Goal: Information Seeking & Learning: Learn about a topic

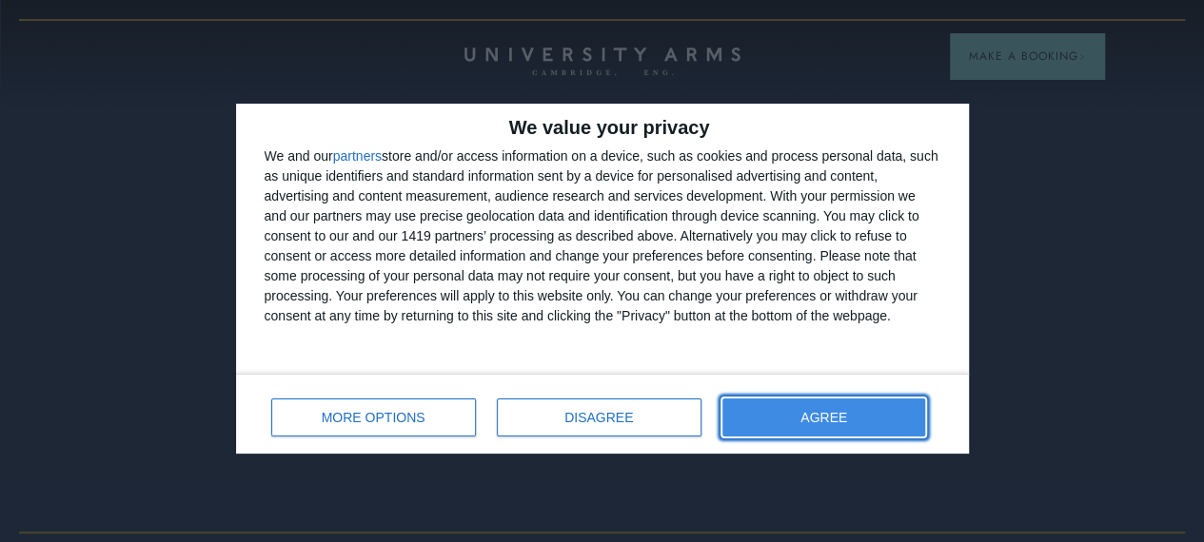
click at [847, 420] on span "AGREE" at bounding box center [823, 417] width 47 height 13
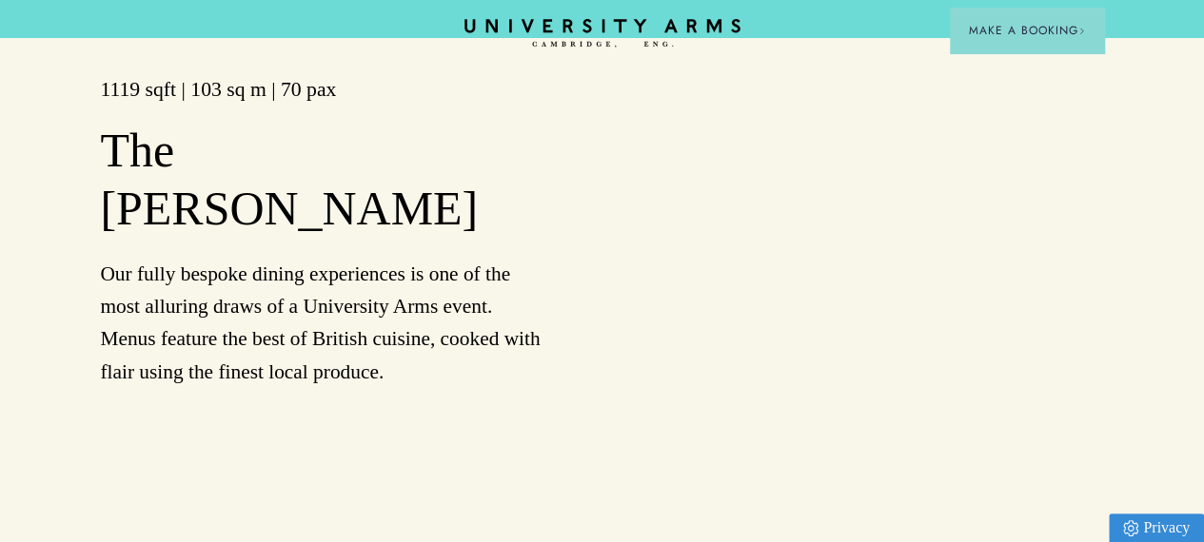
scroll to position [2626, 0]
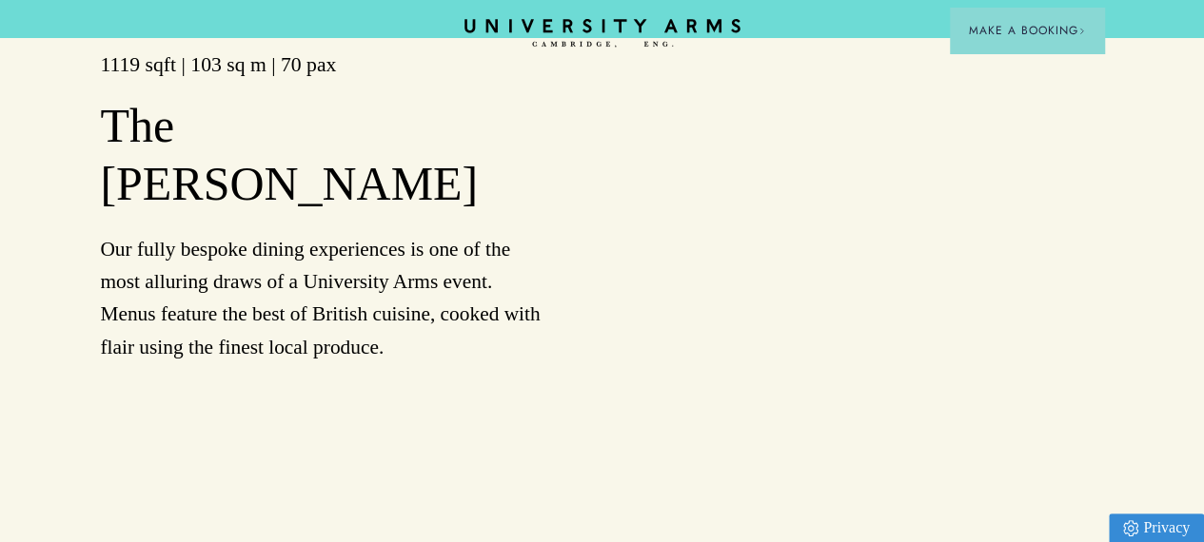
click at [244, 342] on p "Our fully bespoke dining experiences is one of the most alluring draws of a Uni…" at bounding box center [322, 298] width 444 height 130
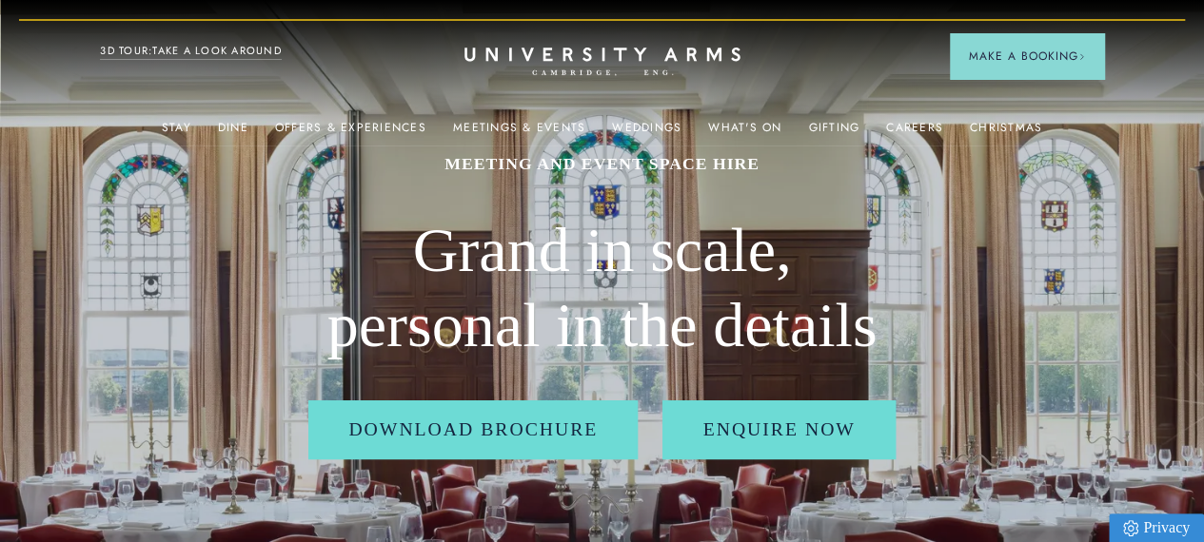
click at [1149, 317] on img at bounding box center [602, 306] width 1204 height 612
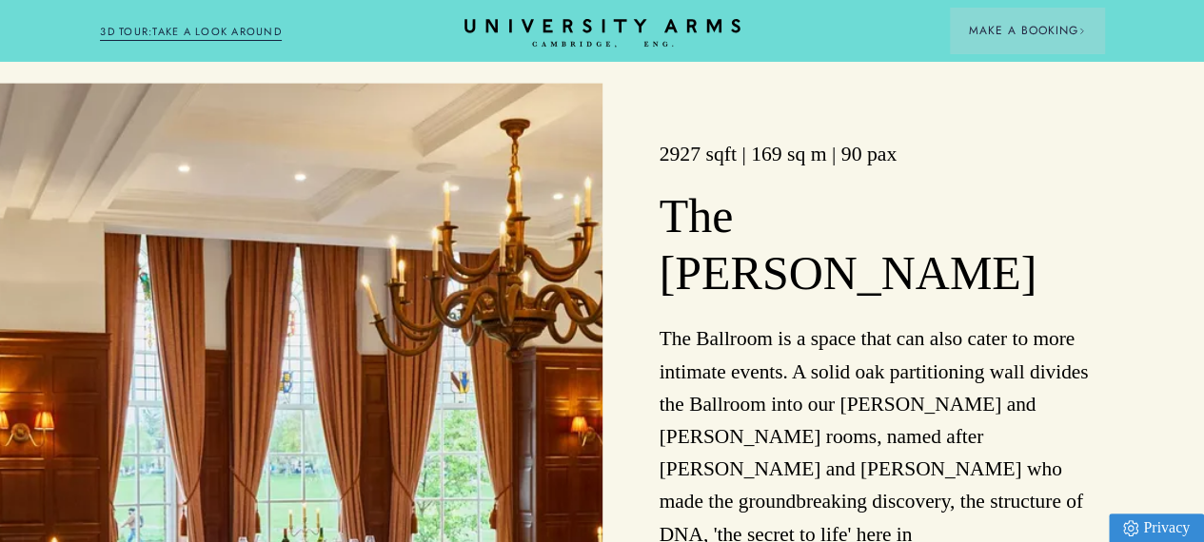
scroll to position [2204, 0]
